Goal: Find specific page/section: Find specific page/section

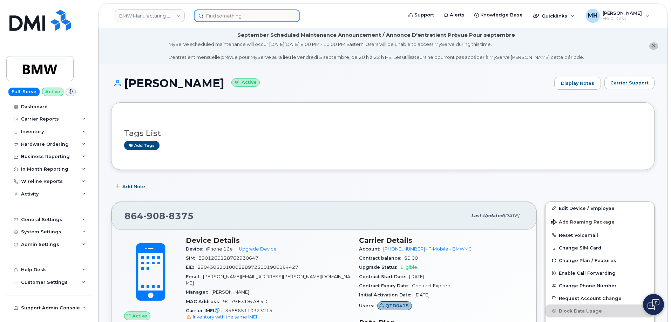
scroll to position [105, 0]
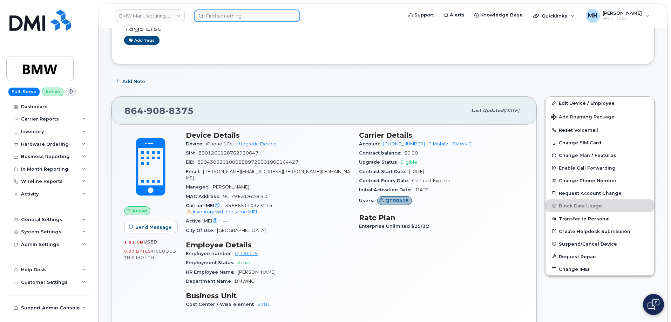
click at [266, 11] on input at bounding box center [247, 15] width 106 height 13
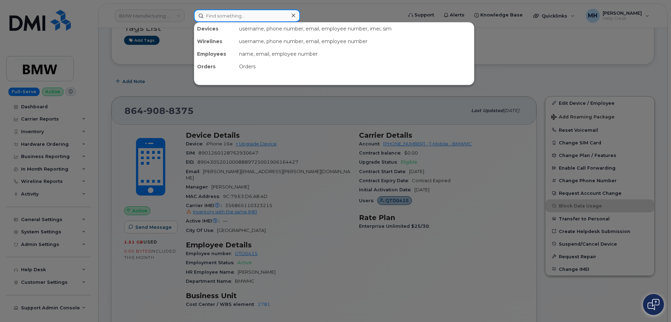
paste input "5019932246"
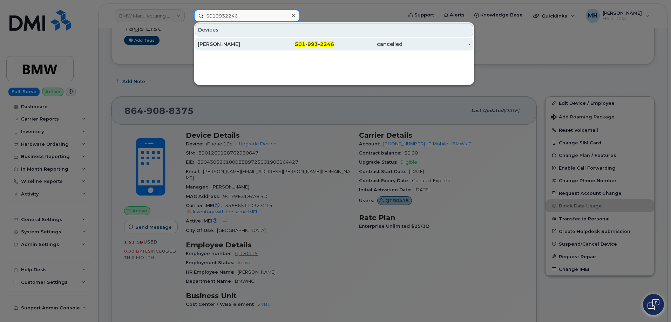
type input "5019932246"
click at [253, 38] on link "CESAR HERNANDEZ 501 - 993 - 2246 cancelled -" at bounding box center [334, 44] width 278 height 13
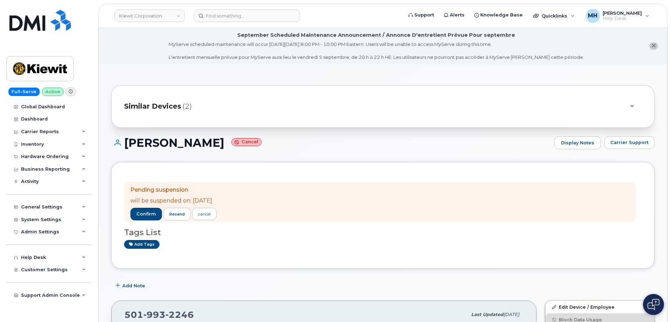
click at [627, 110] on div at bounding box center [631, 106] width 8 height 8
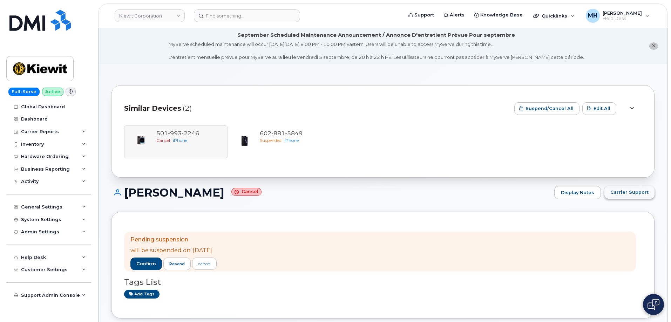
click at [629, 189] on span "Carrier Support" at bounding box center [629, 192] width 38 height 7
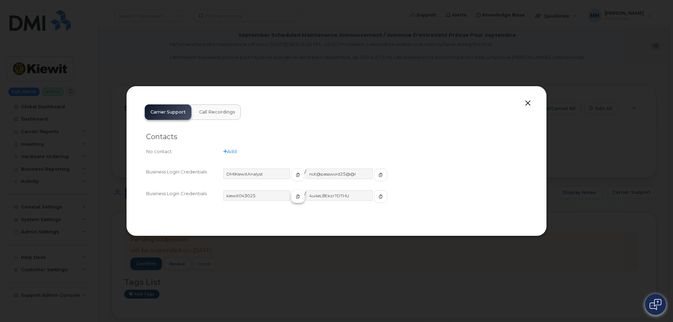
click at [296, 196] on icon "button" at bounding box center [298, 197] width 4 height 4
click at [374, 199] on button "button" at bounding box center [380, 196] width 13 height 13
click at [533, 103] on div "Carrier Support Call Recordings Contacts No contact Add Business Login Credenti…" at bounding box center [335, 161] width 421 height 151
click at [525, 103] on button "button" at bounding box center [527, 103] width 11 height 10
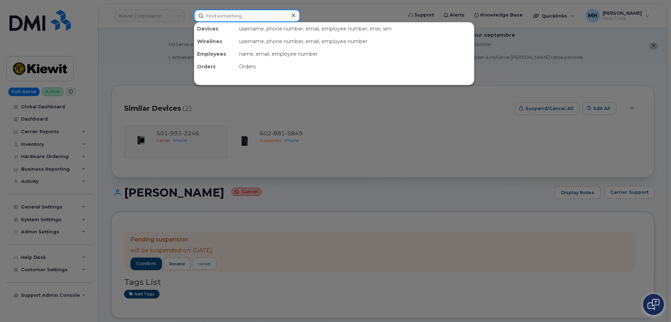
click at [279, 15] on input at bounding box center [247, 15] width 106 height 13
paste input "506-229-3267"
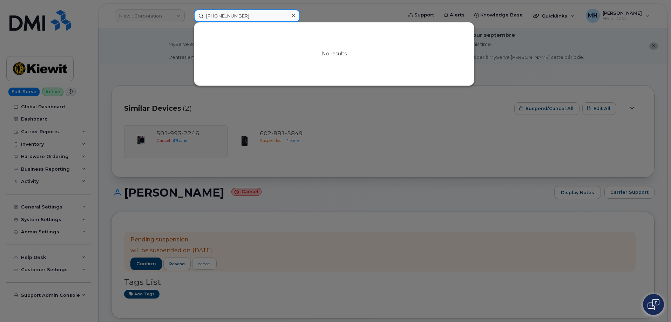
type input "506-229-3267"
click at [151, 18] on div at bounding box center [335, 161] width 671 height 322
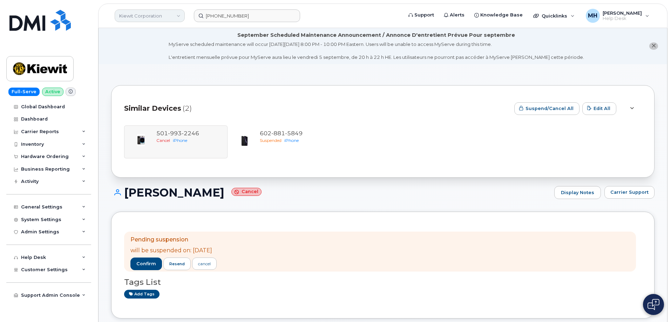
click at [149, 19] on link "Kiewit Corporation" at bounding box center [150, 15] width 70 height 13
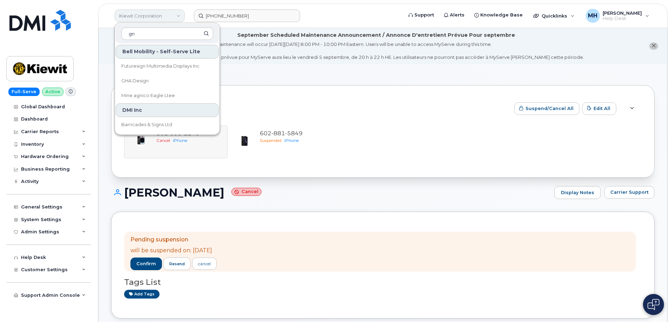
type input "g"
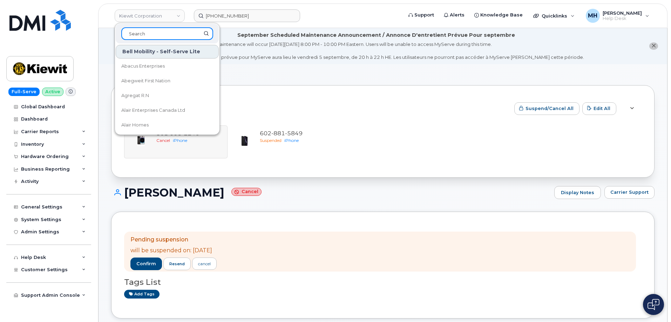
click at [153, 32] on input at bounding box center [167, 33] width 92 height 13
drag, startPoint x: 153, startPoint y: 34, endPoint x: 116, endPoint y: 34, distance: 36.8
click at [116, 34] on div "gov" at bounding box center [167, 34] width 103 height 20
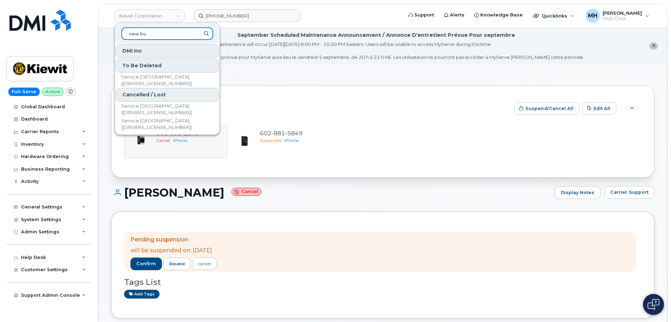
scroll to position [0, 0]
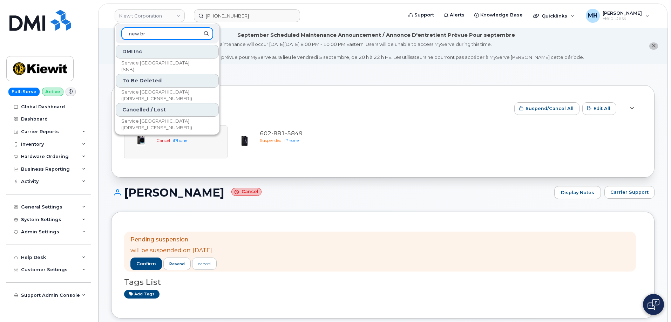
type input "new br"
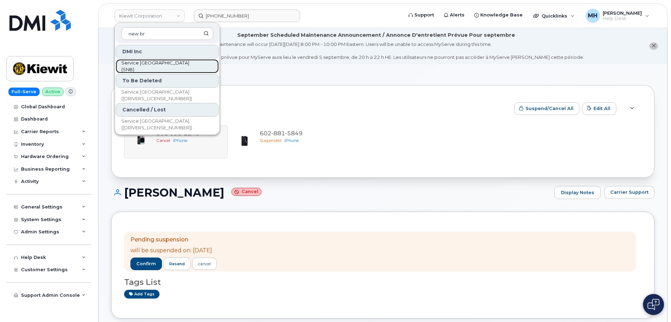
click at [184, 63] on span "Service New Brunswick (SNB)" at bounding box center [161, 67] width 81 height 14
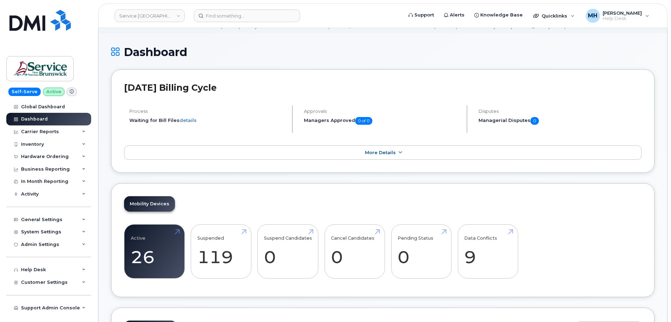
scroll to position [140, 0]
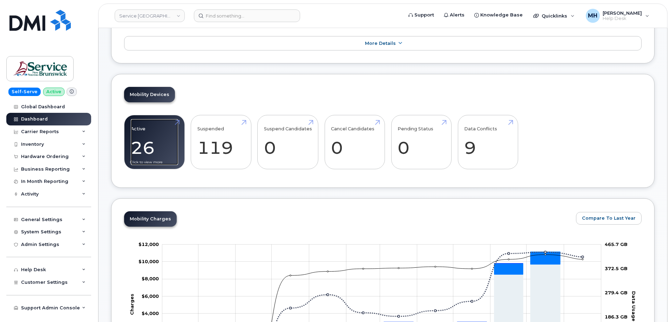
click at [149, 156] on link "Active 26" at bounding box center [154, 142] width 47 height 46
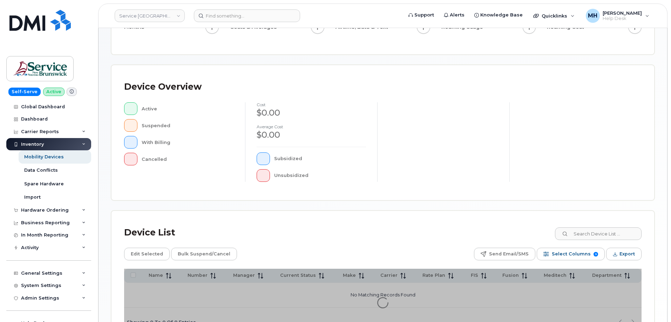
scroll to position [160, 0]
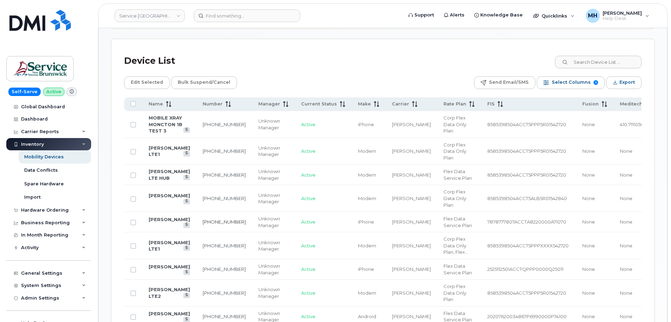
scroll to position [335, 0]
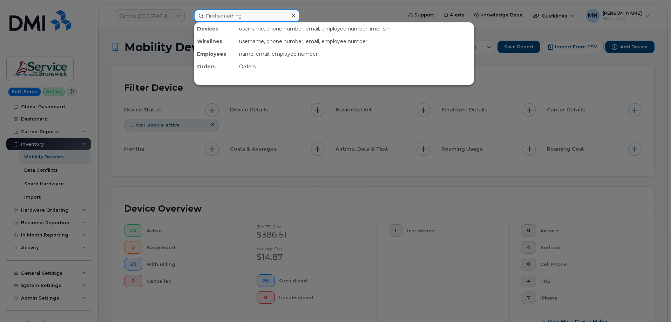
click at [227, 21] on input at bounding box center [247, 15] width 106 height 13
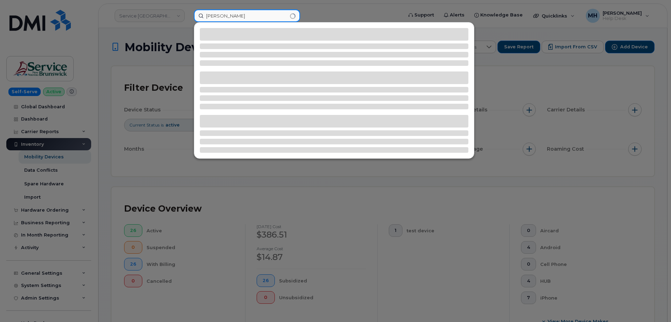
type input "andrew law"
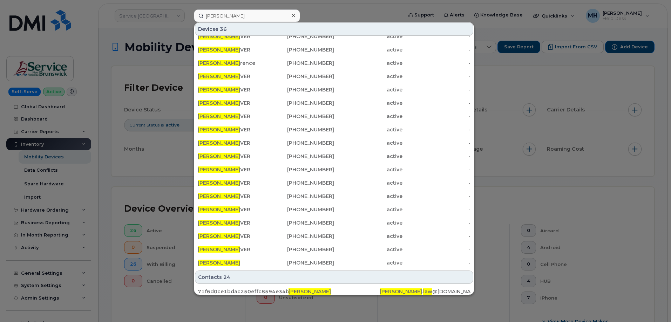
scroll to position [140, 0]
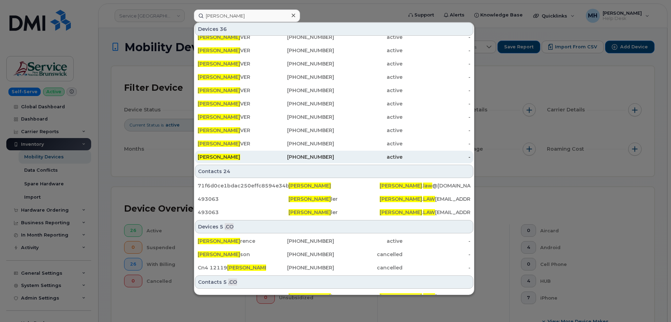
click at [257, 156] on div "Andrew Law" at bounding box center [232, 157] width 68 height 7
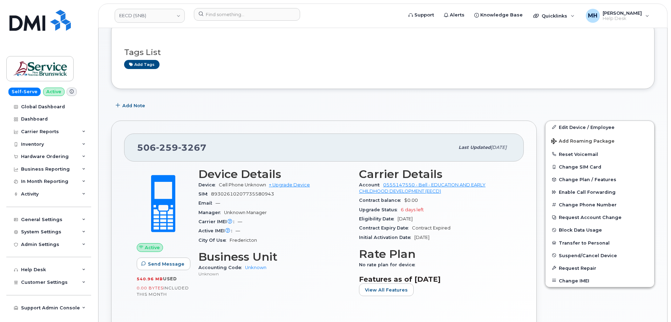
scroll to position [35, 0]
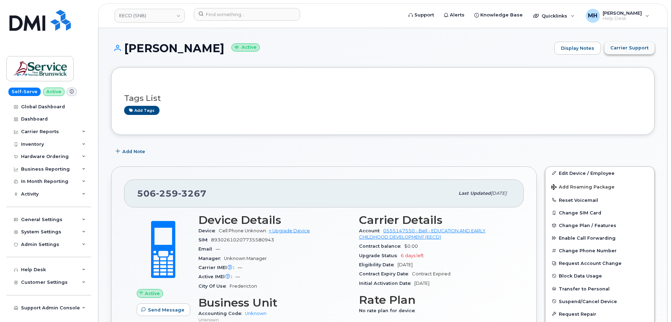
click at [618, 53] on button "Carrier Support" at bounding box center [629, 48] width 50 height 13
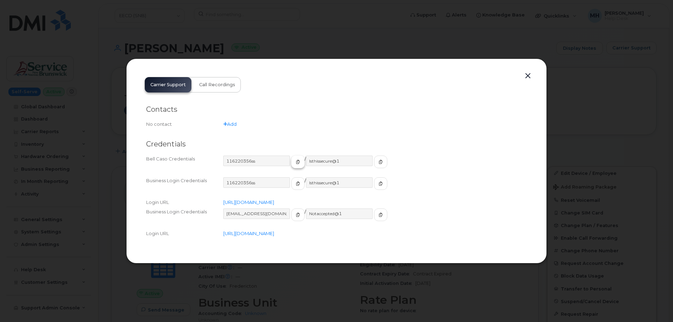
click at [296, 163] on icon "button" at bounding box center [298, 162] width 4 height 4
click at [379, 161] on icon "button" at bounding box center [381, 162] width 4 height 4
click at [291, 216] on button "button" at bounding box center [297, 215] width 13 height 13
click at [379, 216] on icon "button" at bounding box center [381, 215] width 4 height 4
click at [274, 234] on link "https://business.bell.ca/corporateselfserve/Login" at bounding box center [248, 234] width 51 height 6
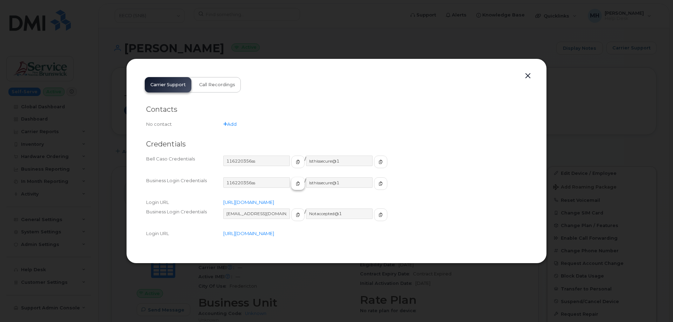
click at [295, 184] on span "button" at bounding box center [298, 184] width 6 height 6
click at [379, 185] on icon "button" at bounding box center [381, 184] width 4 height 4
click at [258, 206] on div "Login URL https://eordering.bell.ca/" at bounding box center [336, 202] width 381 height 9
click at [258, 202] on link "https://eordering.bell.ca/" at bounding box center [248, 202] width 51 height 6
click at [525, 73] on button "button" at bounding box center [528, 76] width 11 height 10
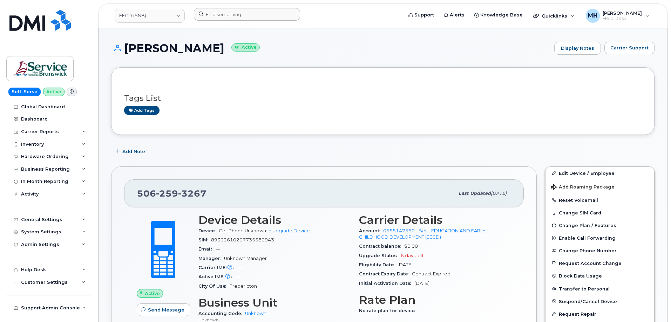
click at [221, 20] on div at bounding box center [295, 15] width 215 height 15
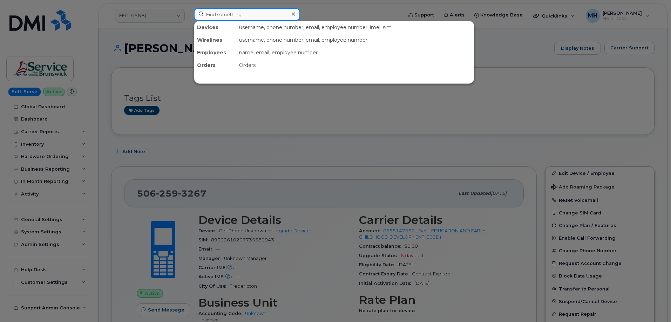
click at [221, 19] on input at bounding box center [247, 14] width 106 height 13
paste input "602 206 2305"
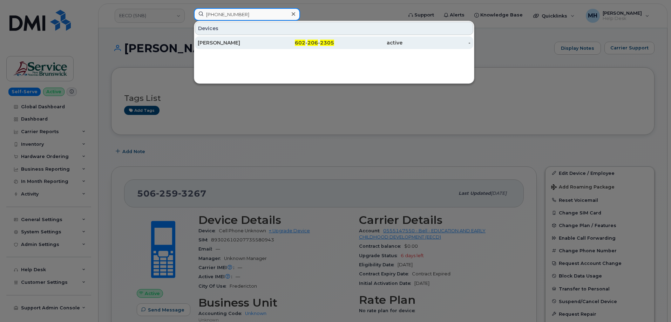
type input "602 206 2305"
click at [240, 44] on div "Corey Schmitz" at bounding box center [232, 42] width 68 height 7
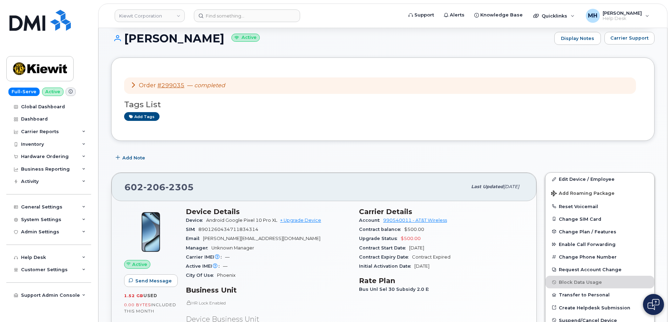
scroll to position [105, 0]
click at [623, 38] on span "Carrier Support" at bounding box center [629, 37] width 38 height 7
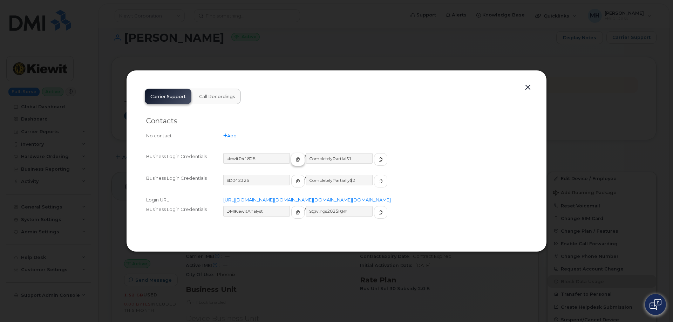
click at [291, 153] on button "button" at bounding box center [297, 159] width 13 height 13
click at [379, 157] on icon "button" at bounding box center [381, 159] width 4 height 4
click at [23, 96] on div at bounding box center [336, 161] width 673 height 322
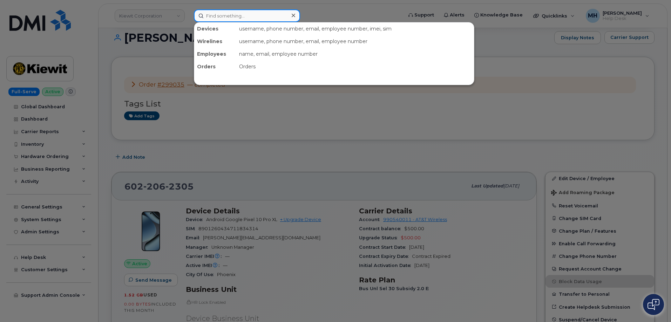
click at [273, 18] on input at bounding box center [247, 15] width 106 height 13
paste input "587-437-0857"
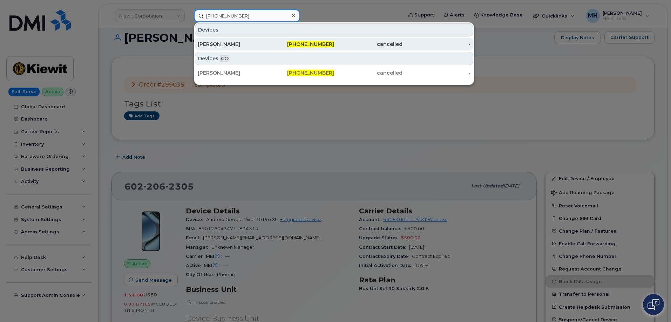
type input "587-437-0857"
click at [287, 43] on div "587-437-0857" at bounding box center [300, 44] width 68 height 7
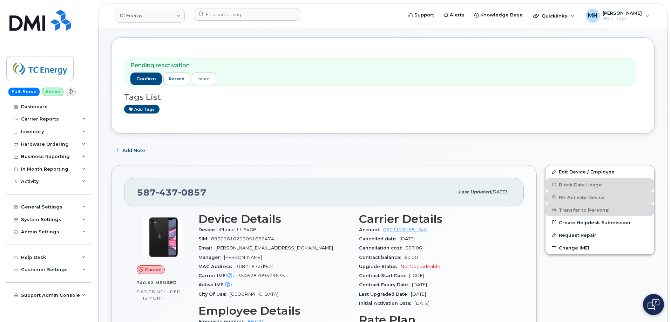
scroll to position [35, 0]
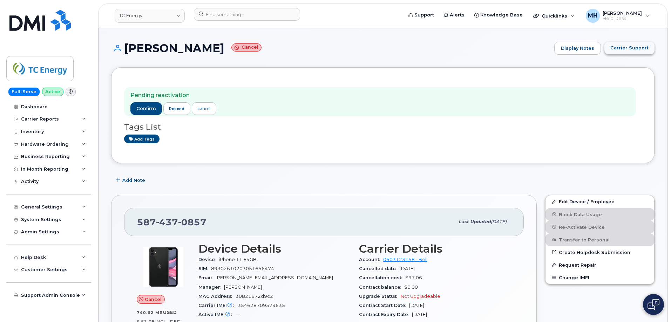
click at [622, 49] on span "Carrier Support" at bounding box center [629, 48] width 38 height 7
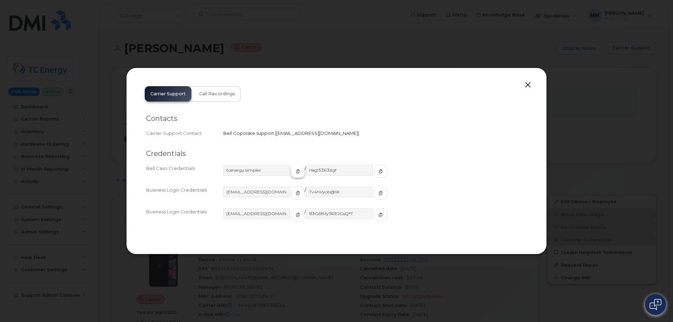
click at [295, 173] on span "button" at bounding box center [298, 171] width 6 height 6
click at [377, 173] on span "button" at bounding box center [380, 171] width 6 height 6
click at [530, 84] on button "button" at bounding box center [528, 85] width 11 height 10
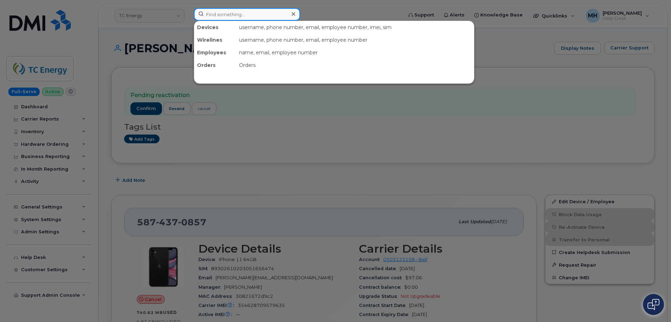
click at [241, 14] on input at bounding box center [247, 14] width 106 height 13
paste input "234-855-2291"
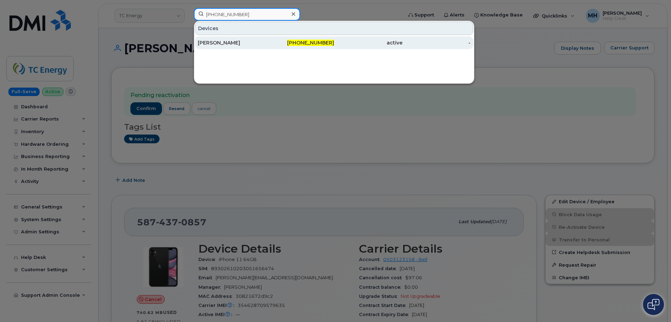
type input "234-855-2291"
click at [207, 43] on div "JAMES HELMETZI" at bounding box center [232, 42] width 68 height 7
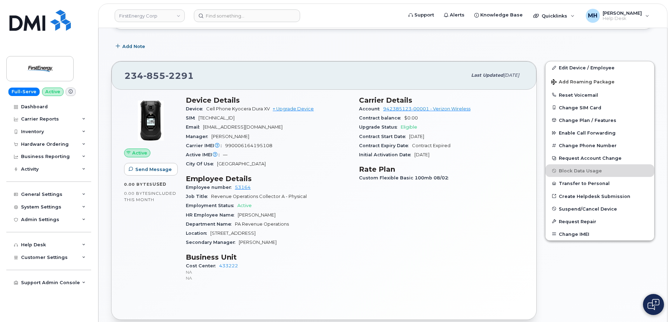
scroll to position [245, 0]
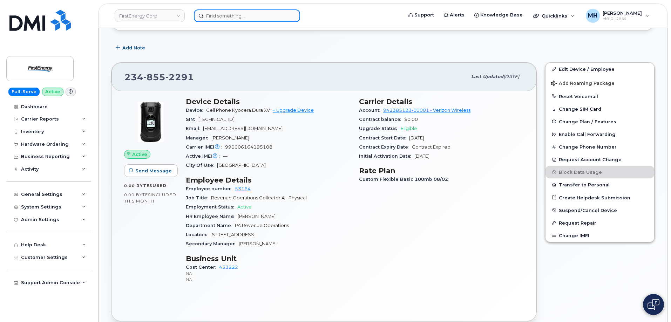
click at [269, 21] on input at bounding box center [247, 15] width 106 height 13
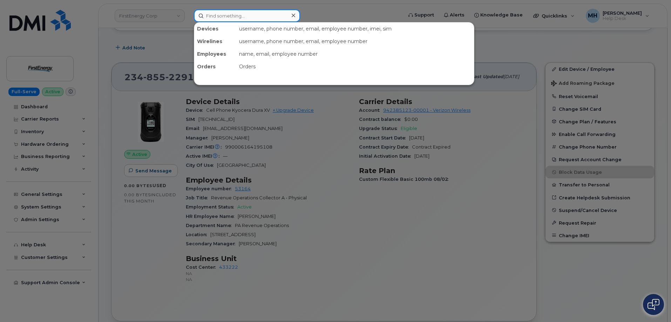
paste input "298600"
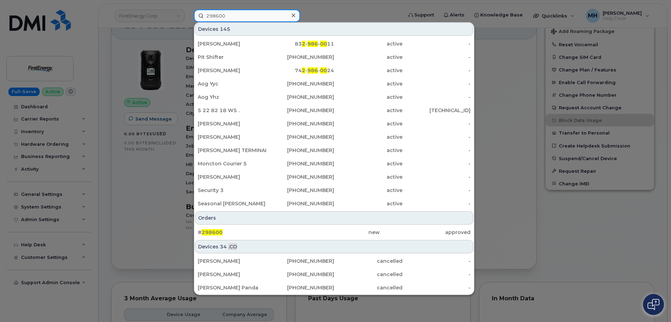
scroll to position [350, 0]
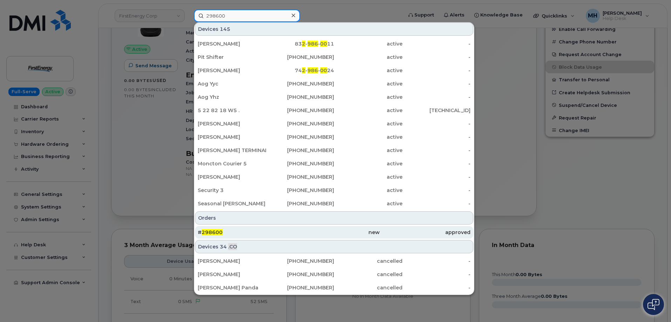
type input "298600"
click at [247, 231] on div "# 298600" at bounding box center [243, 232] width 91 height 7
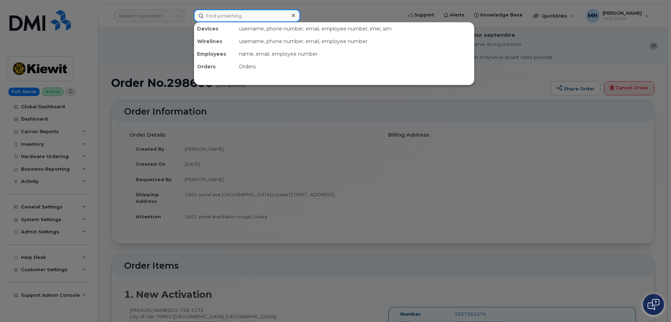
click at [250, 19] on input at bounding box center [247, 15] width 106 height 13
paste input "299307"
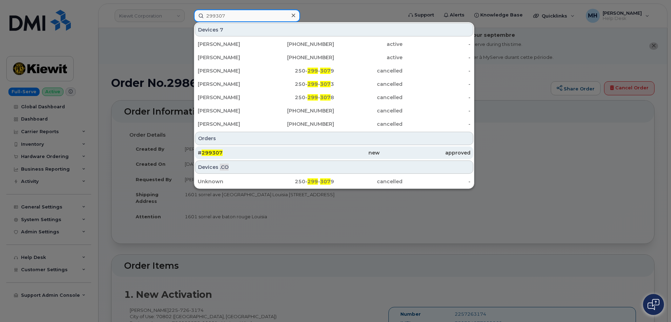
type input "299307"
click at [245, 152] on div "# 299307" at bounding box center [243, 152] width 91 height 7
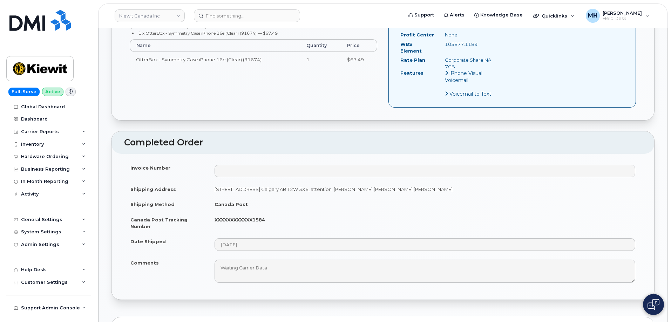
scroll to position [350, 0]
drag, startPoint x: 260, startPoint y: 209, endPoint x: 11, endPoint y: 190, distance: 249.6
click at [146, 190] on tbody "Invoice Number Shipping Address [STREET_ADDRESS] Calgary AB T2W 3X6, attention:…" at bounding box center [382, 222] width 517 height 127
copy tbody "Shipping Method [GEOGRAPHIC_DATA] Post [GEOGRAPHIC_DATA] Post Tracking Number X…"
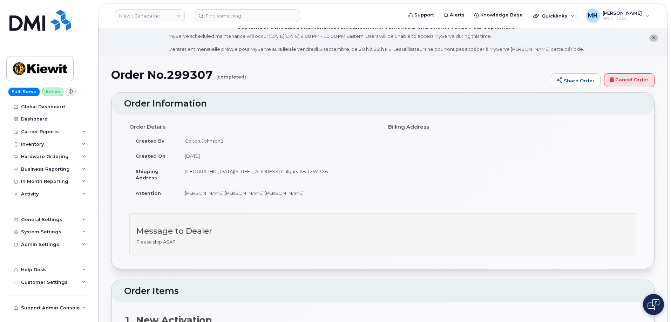
scroll to position [0, 0]
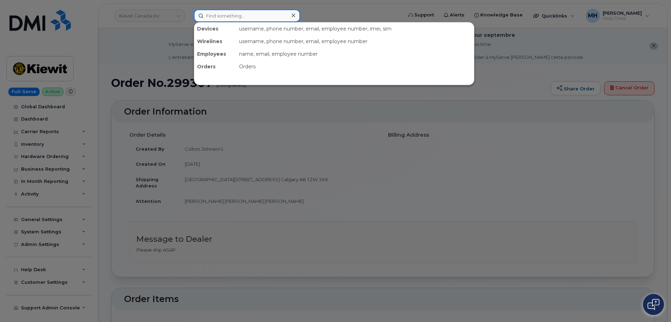
click at [278, 11] on input at bounding box center [247, 15] width 106 height 13
paste input "Scott Setchell"
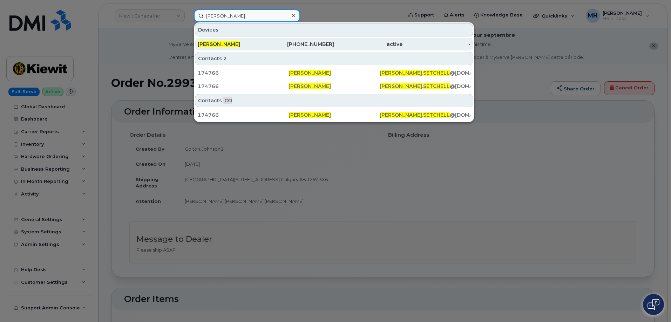
type input "Scott Setchell"
click at [250, 45] on div "Scott Setchell" at bounding box center [232, 44] width 68 height 7
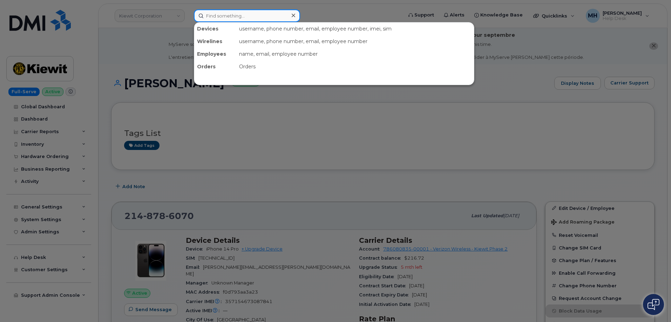
click at [269, 16] on input at bounding box center [247, 15] width 106 height 13
paste input "6616198646"
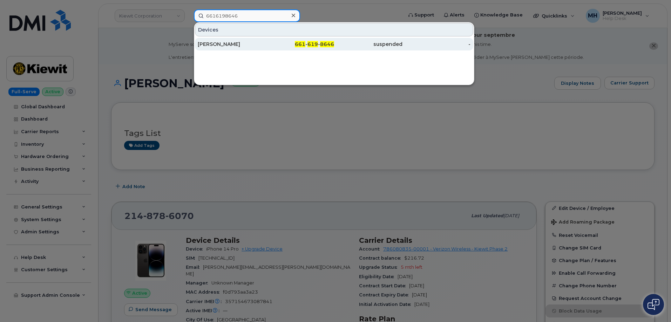
type input "6616198646"
click at [267, 43] on div "661 - 619 - 8646" at bounding box center [300, 44] width 68 height 7
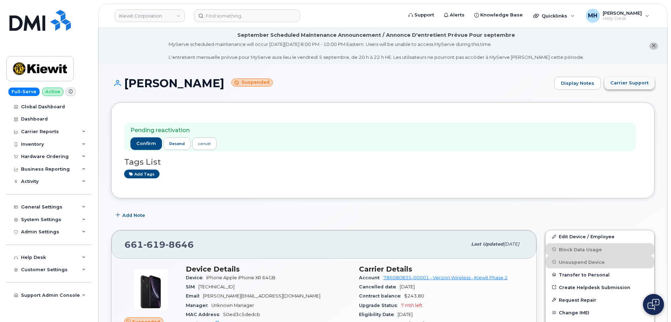
click at [634, 86] on span "Carrier Support" at bounding box center [629, 83] width 38 height 7
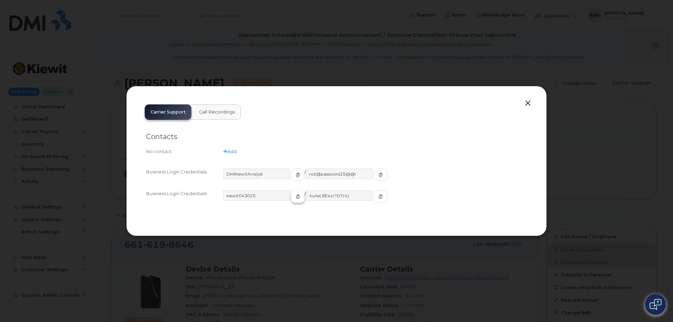
click at [291, 197] on button "button" at bounding box center [297, 196] width 13 height 13
click at [379, 198] on icon "button" at bounding box center [381, 197] width 4 height 4
click at [531, 103] on button "button" at bounding box center [528, 103] width 11 height 10
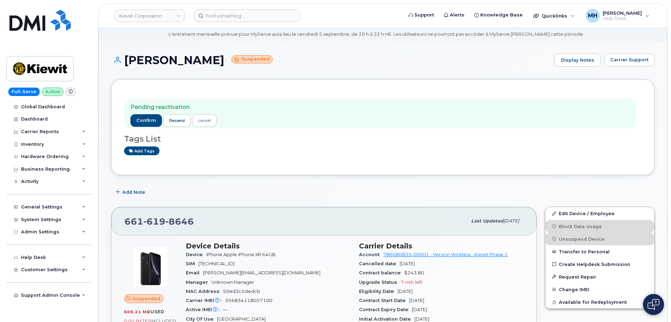
scroll to position [70, 0]
